Goal: Task Accomplishment & Management: Complete application form

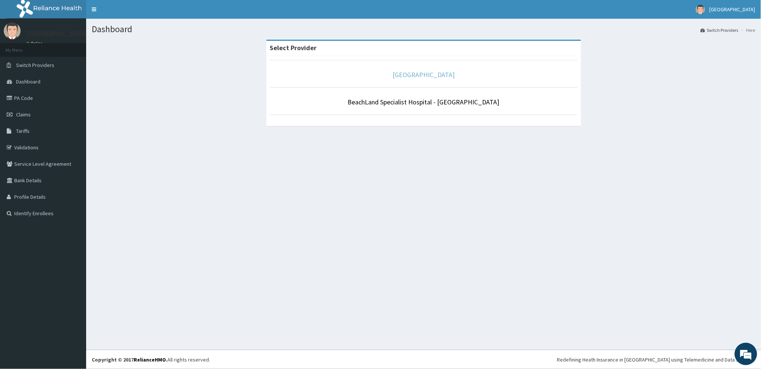
click at [443, 77] on link "[GEOGRAPHIC_DATA]" at bounding box center [424, 74] width 62 height 9
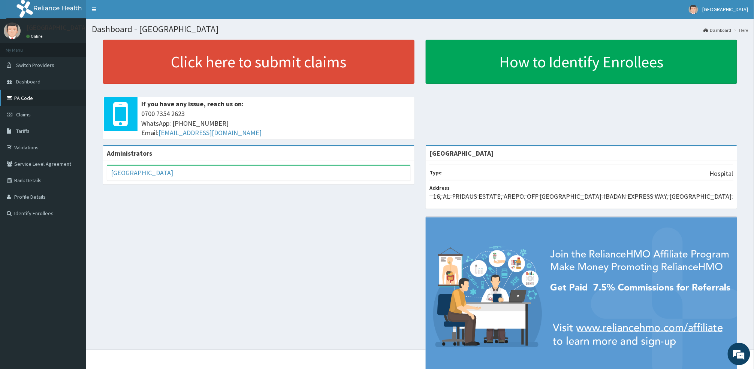
click at [40, 97] on link "PA Code" at bounding box center [43, 98] width 86 height 16
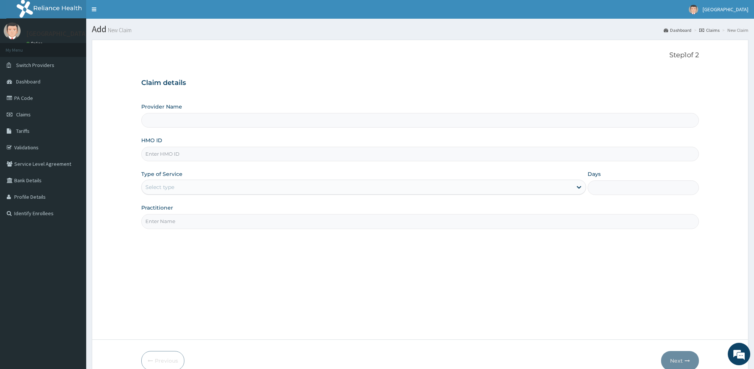
click at [202, 126] on input "Provider Name" at bounding box center [419, 120] width 557 height 15
type input "[GEOGRAPHIC_DATA]"
click at [173, 152] on input "HMO ID" at bounding box center [419, 154] width 557 height 15
paste input "olp/10002/e"
type input "olp/10002/e"
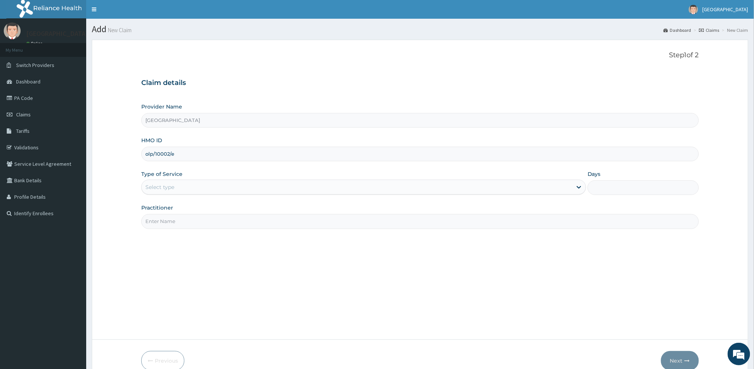
click at [178, 196] on div "Provider Name Beachland Specialist Hospital HMO ID olp/10002/e Type of Service …" at bounding box center [419, 166] width 557 height 126
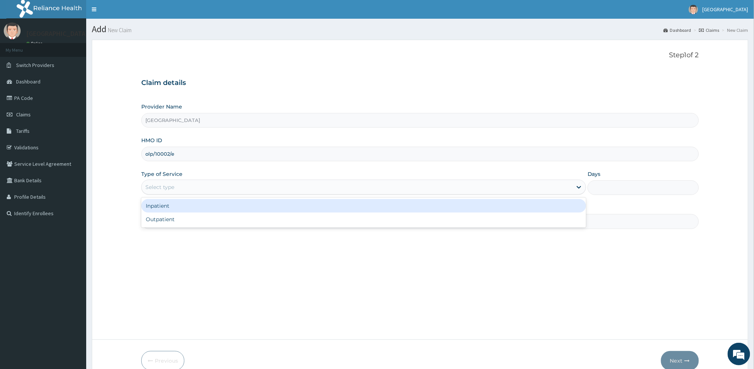
click at [178, 193] on div "Select type" at bounding box center [357, 187] width 430 height 12
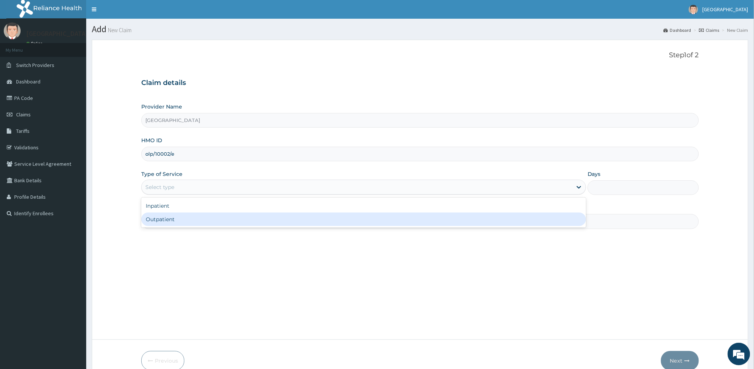
click at [214, 219] on div "Outpatient" at bounding box center [363, 219] width 445 height 13
type input "1"
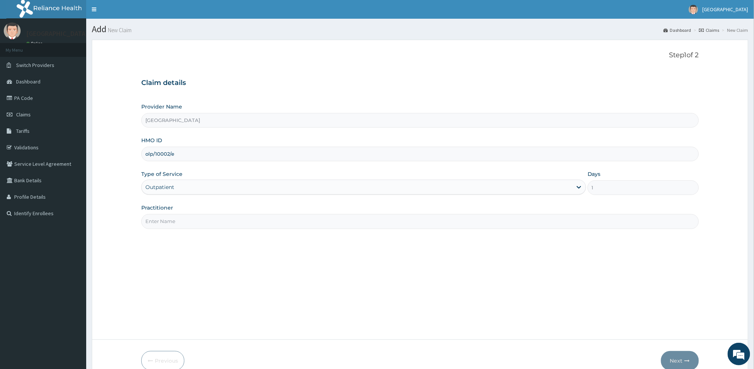
click at [217, 219] on input "Practitioner" at bounding box center [419, 221] width 557 height 15
type input "DR. ALABI BABAJIDE"
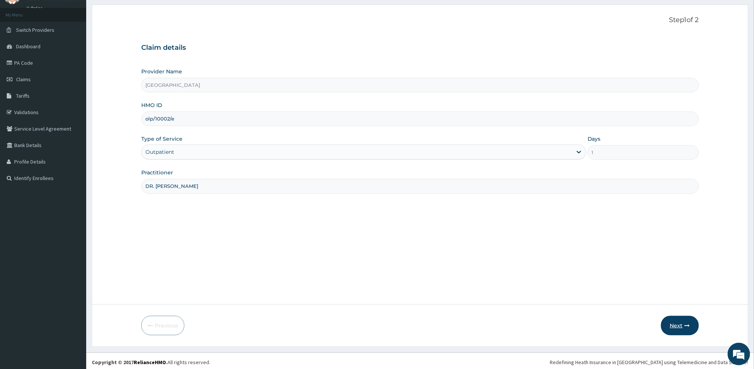
scroll to position [37, 0]
click at [683, 330] on button "Next" at bounding box center [680, 323] width 38 height 19
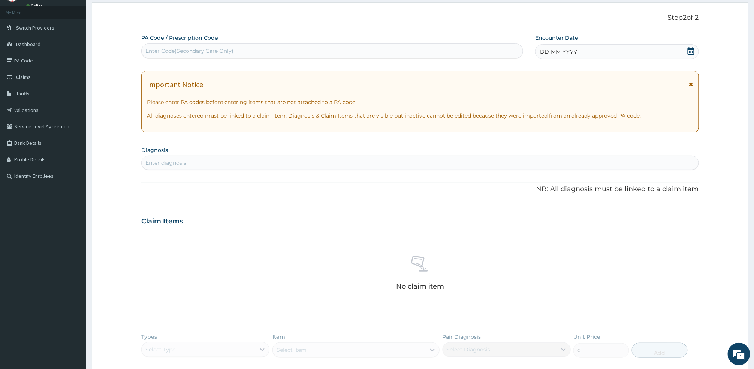
click at [182, 56] on div "Enter Code(Secondary Care Only)" at bounding box center [332, 51] width 381 height 12
type input "PA/34ADBB"
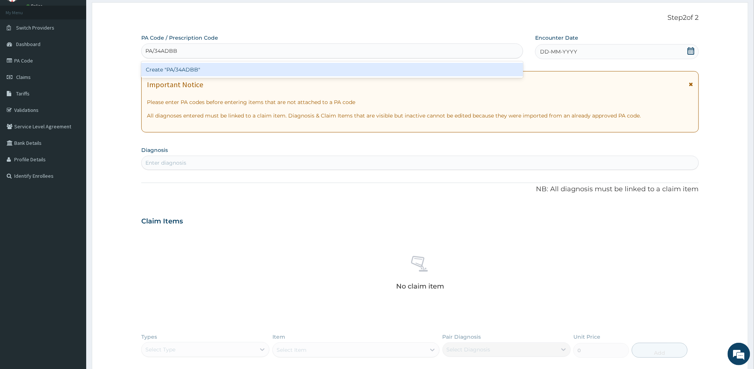
click at [200, 67] on div "Create "PA/34ADBB"" at bounding box center [332, 69] width 382 height 13
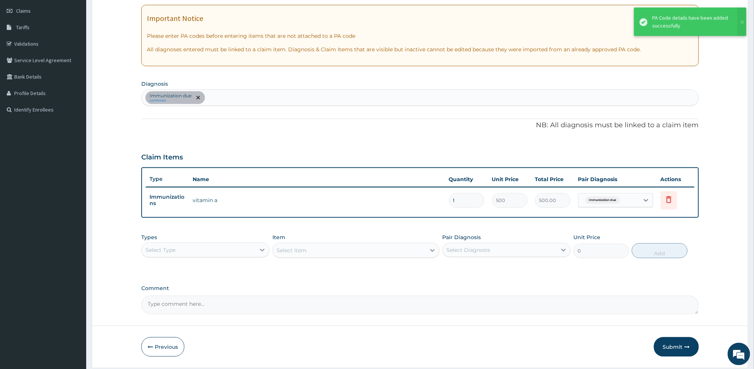
scroll to position [126, 0]
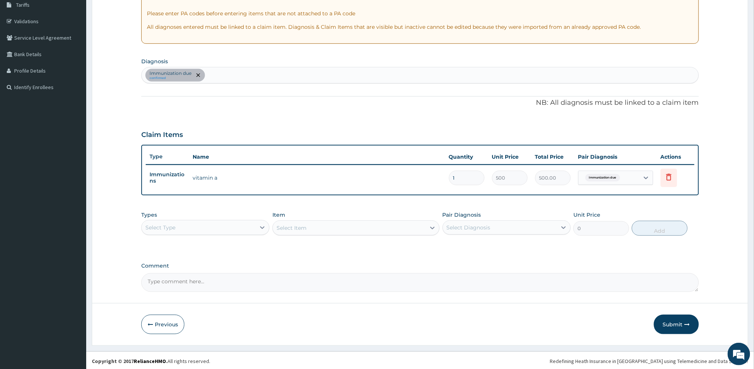
click at [526, 217] on div "Pair Diagnosis Select Diagnosis" at bounding box center [506, 223] width 128 height 25
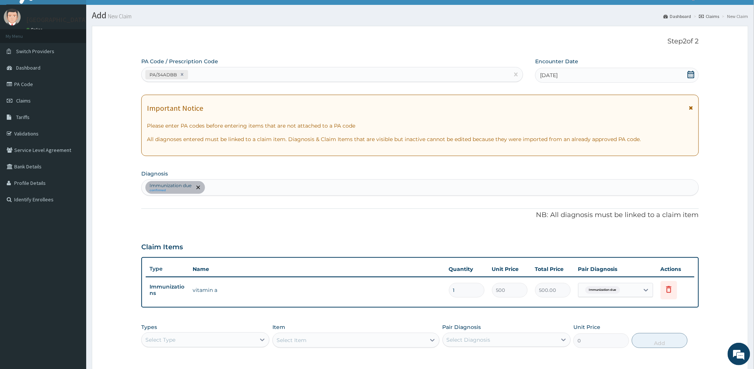
scroll to position [0, 0]
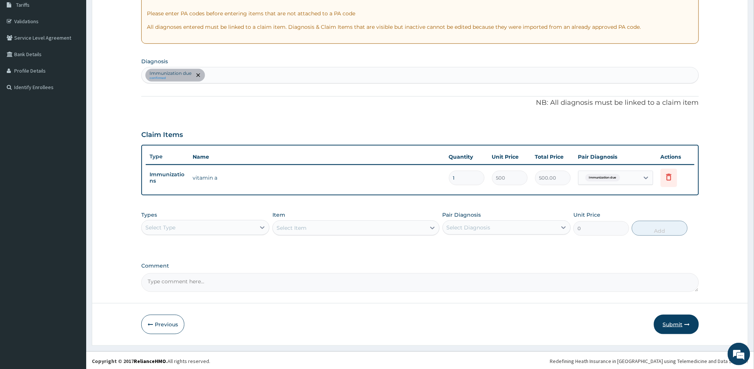
click at [676, 327] on button "Submit" at bounding box center [676, 324] width 45 height 19
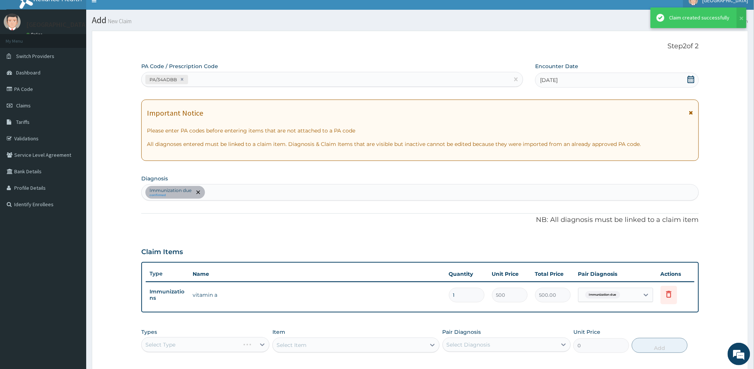
scroll to position [126, 0]
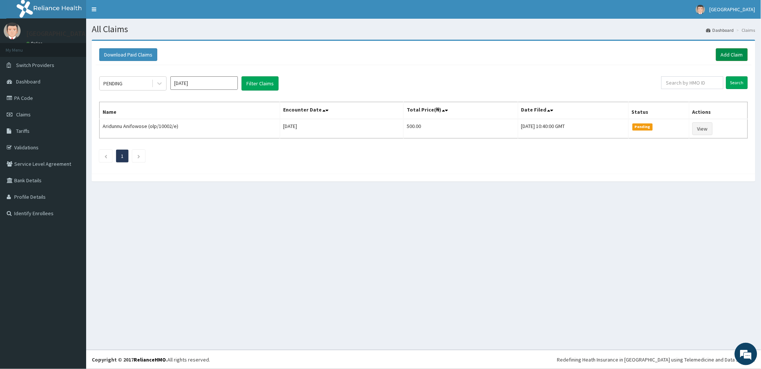
click at [732, 52] on link "Add Claim" at bounding box center [732, 54] width 32 height 13
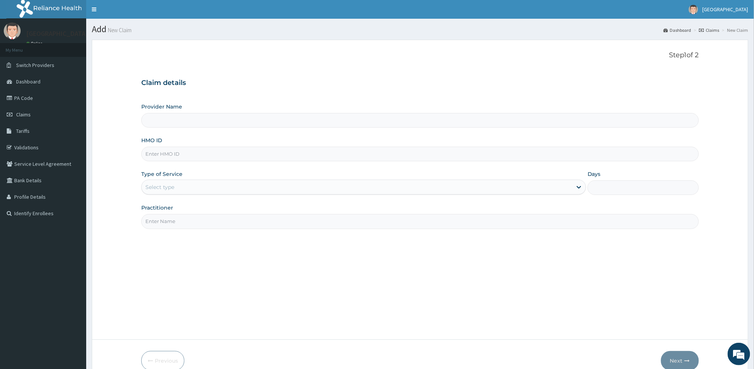
type input "[GEOGRAPHIC_DATA]"
click at [233, 159] on input "HMO ID" at bounding box center [419, 154] width 557 height 15
type input "mfd/10001/d"
click at [375, 192] on div "Select type" at bounding box center [357, 187] width 430 height 12
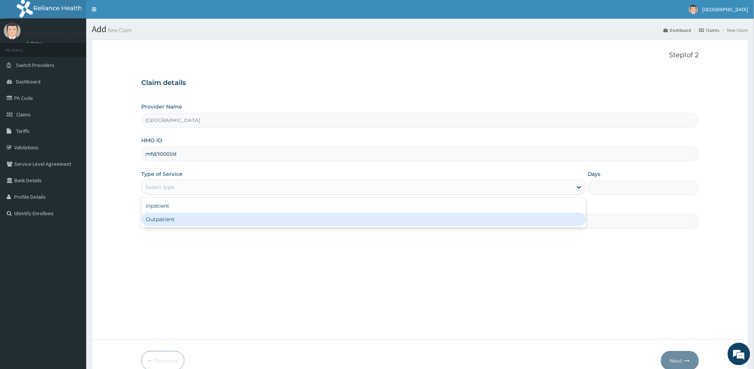
click at [311, 224] on div "Outpatient" at bounding box center [363, 219] width 445 height 13
type input "1"
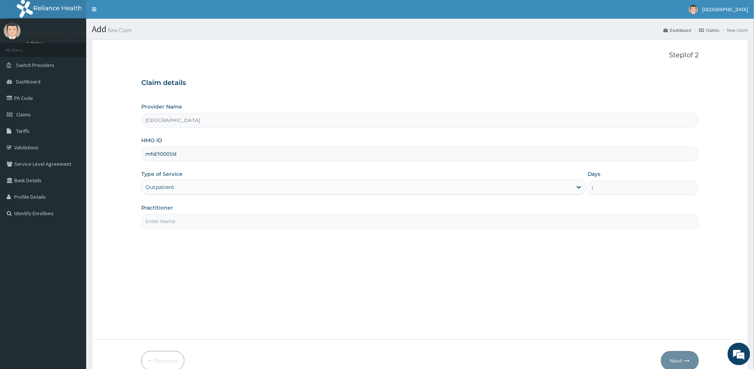
click at [259, 221] on input "Practitioner" at bounding box center [419, 221] width 557 height 15
type input "DR. ALABI BABAJIDE"
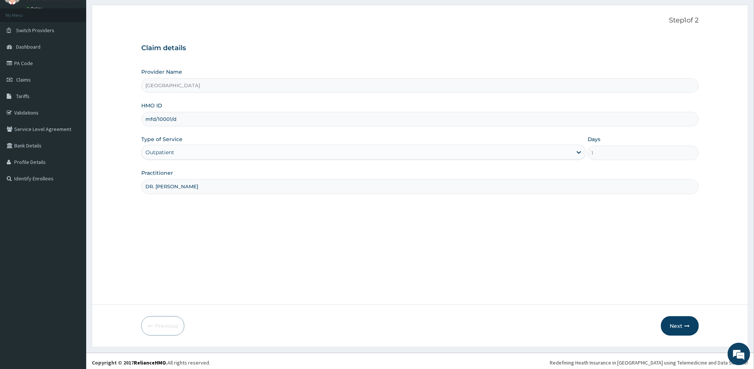
scroll to position [37, 0]
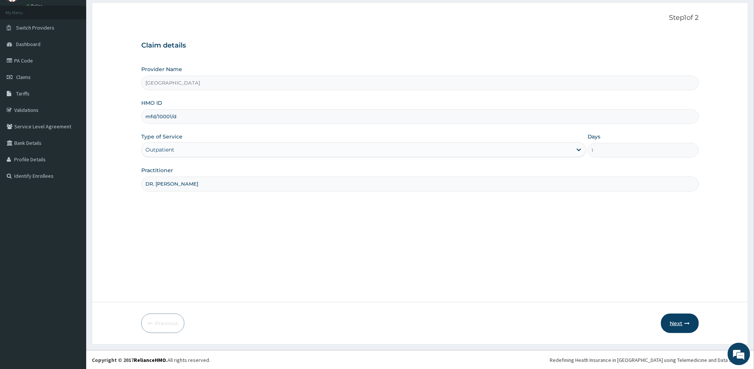
click at [678, 326] on button "Next" at bounding box center [680, 323] width 38 height 19
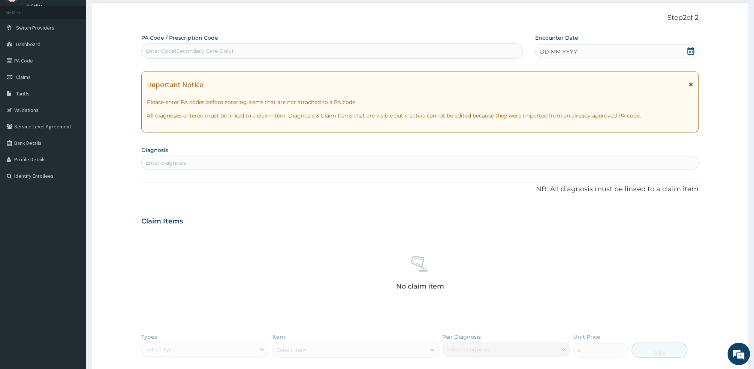
click at [214, 51] on div "Enter Code(Secondary Care Only)" at bounding box center [189, 50] width 88 height 7
type input "PA/3FBC1D"
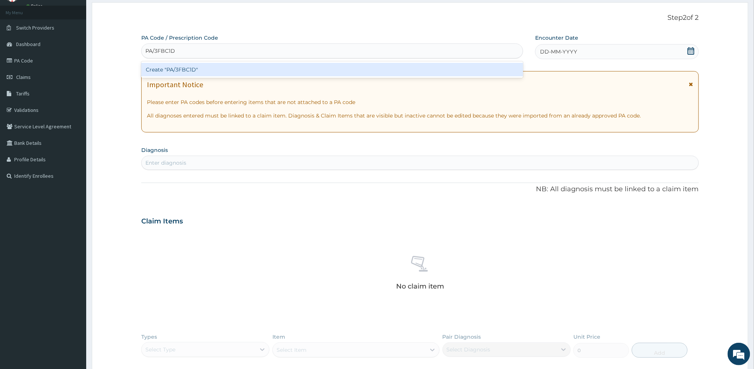
click at [246, 68] on div "Create "PA/3FBC1D"" at bounding box center [332, 69] width 382 height 13
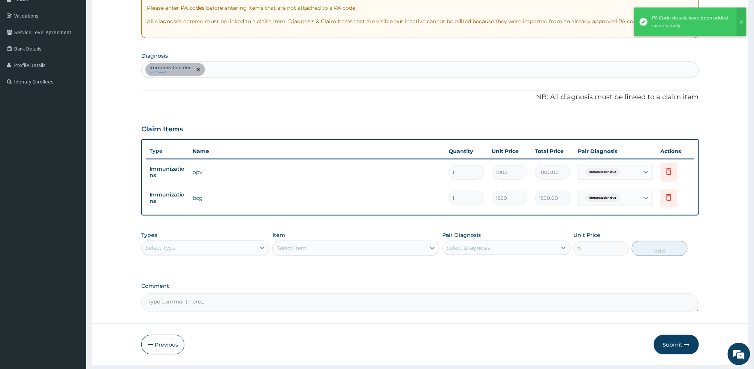
scroll to position [152, 0]
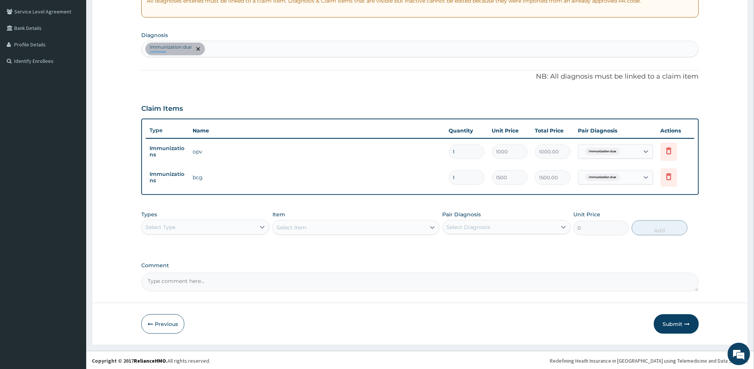
click at [538, 115] on div "Claim Items" at bounding box center [419, 106] width 557 height 19
click at [686, 327] on button "Submit" at bounding box center [676, 324] width 45 height 19
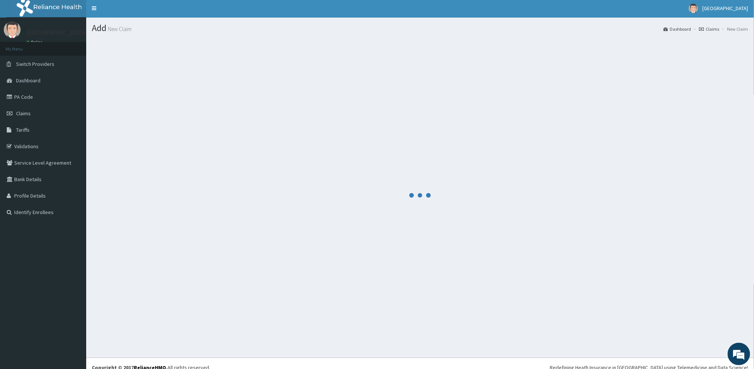
scroll to position [0, 0]
